Goal: Information Seeking & Learning: Check status

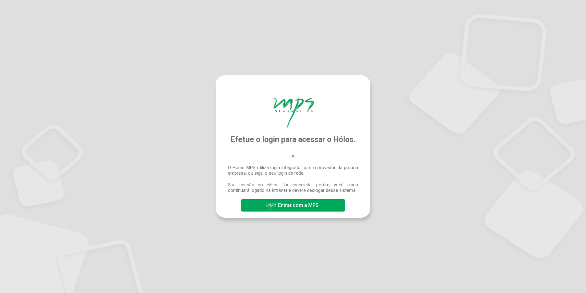
click at [310, 203] on span "Entrar com a MPS" at bounding box center [298, 205] width 41 height 6
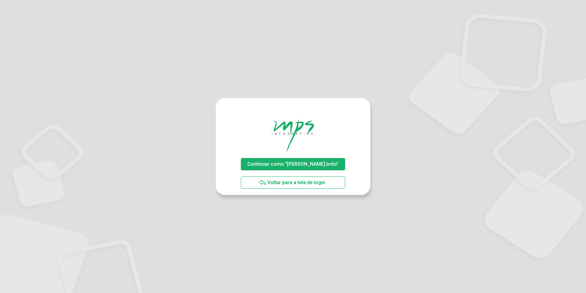
click at [325, 162] on span "Continuar como "rodrigo.brito"" at bounding box center [292, 164] width 91 height 6
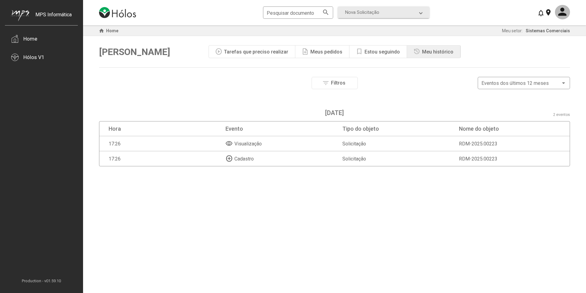
click at [230, 143] on mat-icon "visibility" at bounding box center [229, 143] width 7 height 7
click at [471, 142] on span "RDM-2025.00223" at bounding box center [478, 144] width 39 height 6
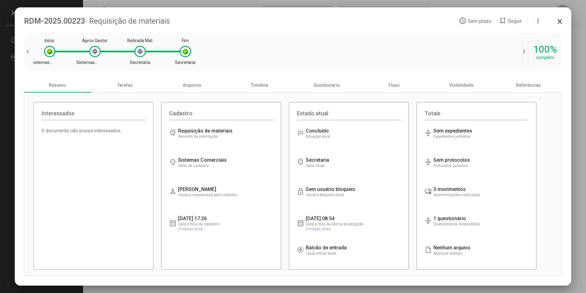
click at [564, 22] on mat-dialog-container "RDM-2025.00223 - Requisição de materiais access_time Sem prazo bookmark_add Seg…" at bounding box center [293, 146] width 557 height 278
click at [563, 21] on mat-dialog-container "RDM-2025.00223 - Requisição de materiais access_time Sem prazo bookmark_add Seg…" at bounding box center [293, 146] width 557 height 278
click at [556, 22] on div "RDM-2025.00223 - Requisição de materiais access_time Sem prazo bookmark_add Seg…" at bounding box center [293, 21] width 538 height 9
click at [559, 22] on icon at bounding box center [559, 21] width 3 height 4
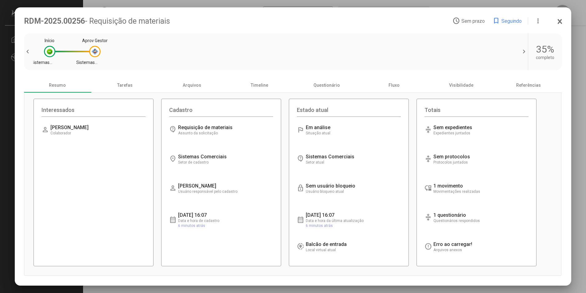
scroll to position [4, 0]
click at [94, 51] on div at bounding box center [95, 51] width 6 height 6
